Goal: Information Seeking & Learning: Learn about a topic

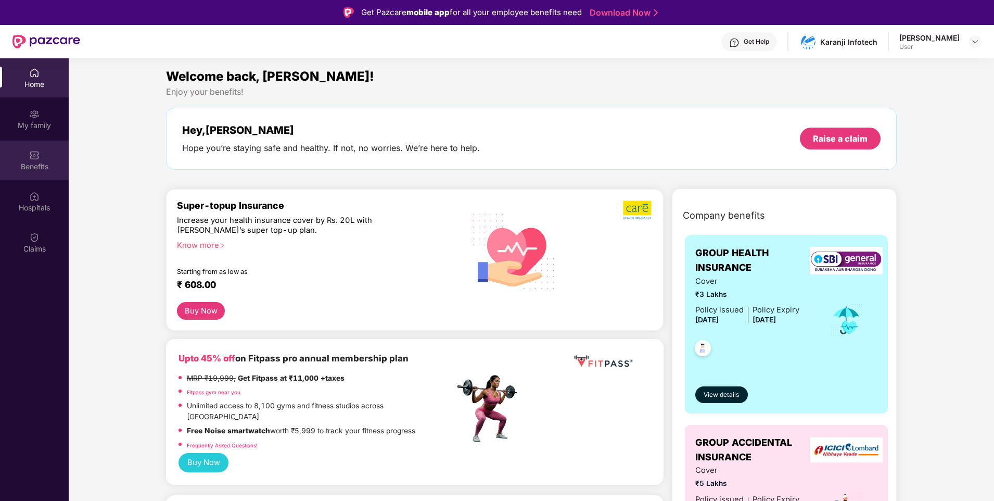
click at [47, 176] on div "Benefits" at bounding box center [34, 160] width 69 height 39
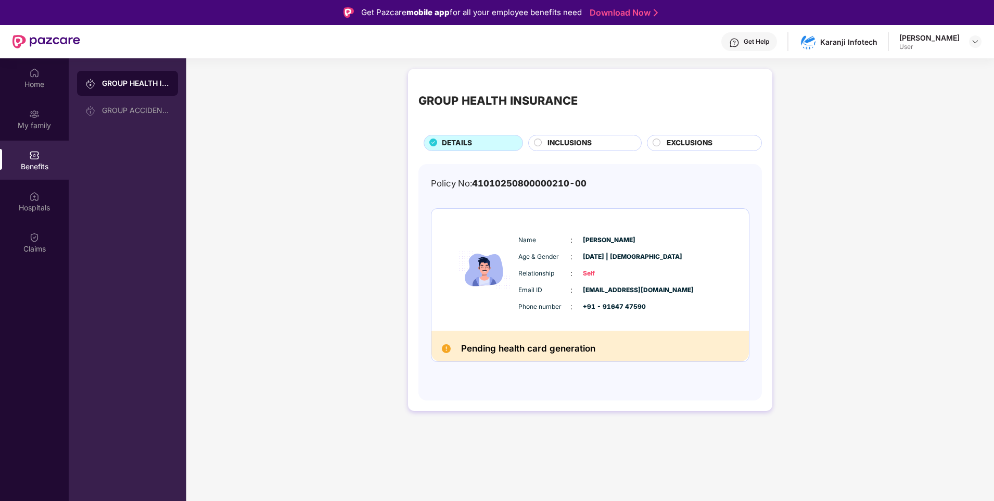
click at [562, 137] on span "INCLUSIONS" at bounding box center [570, 142] width 44 height 11
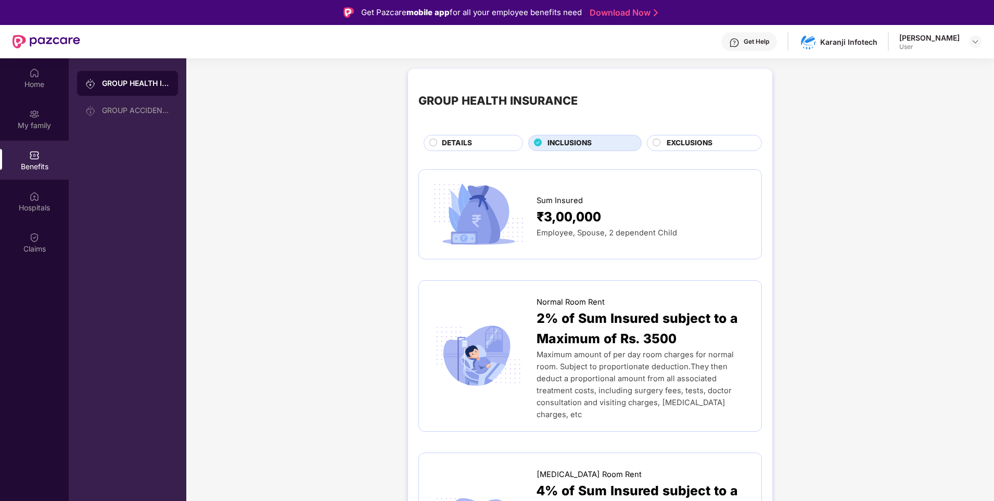
click at [729, 149] on div "EXCLUSIONS" at bounding box center [709, 143] width 95 height 13
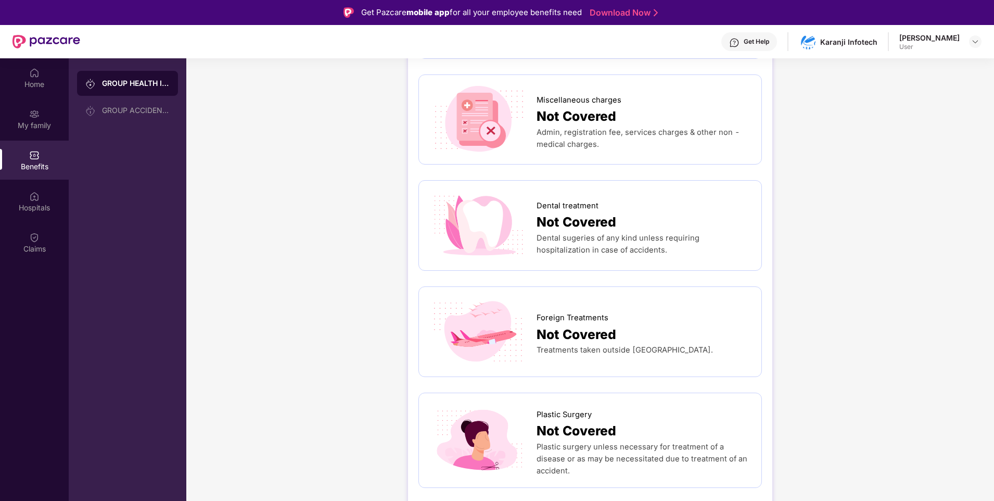
scroll to position [283, 0]
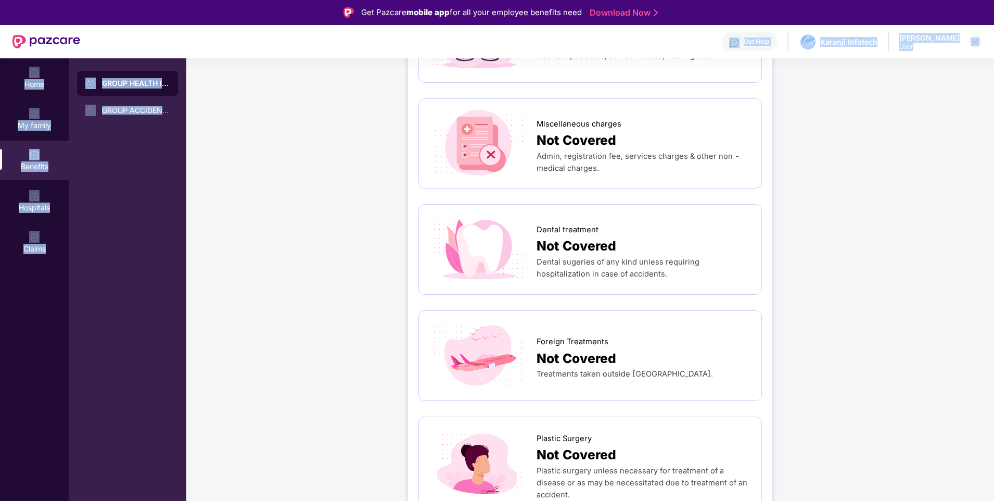
drag, startPoint x: 160, startPoint y: 106, endPoint x: 688, endPoint y: 53, distance: 529.9
click at [688, 53] on div "Get Pazcare mobile app for all your employee benefits need Download Now Get Hel…" at bounding box center [497, 279] width 994 height 559
